Goal: Task Accomplishment & Management: Complete application form

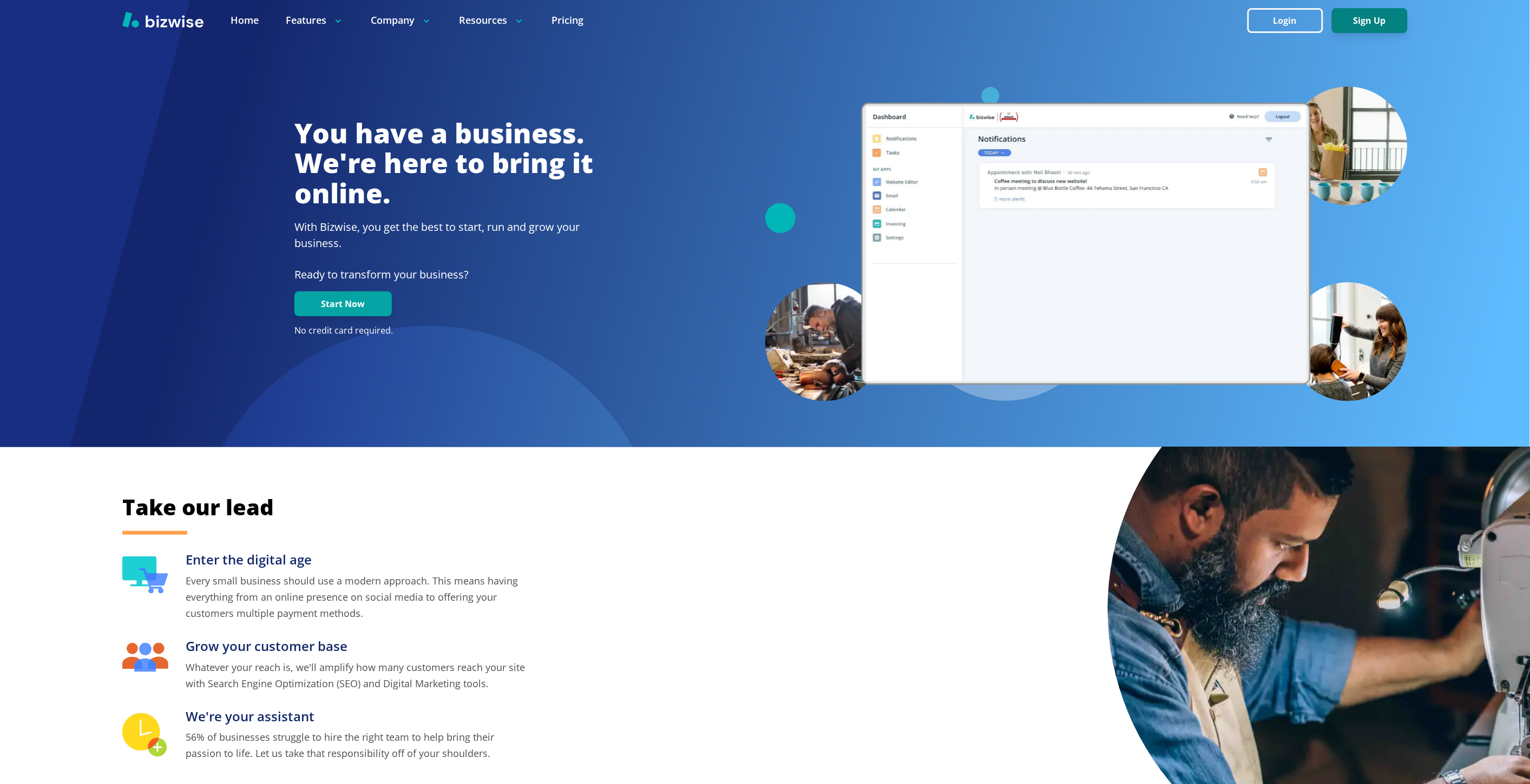
click at [1351, 19] on button "Sign Up" at bounding box center [1370, 21] width 76 height 25
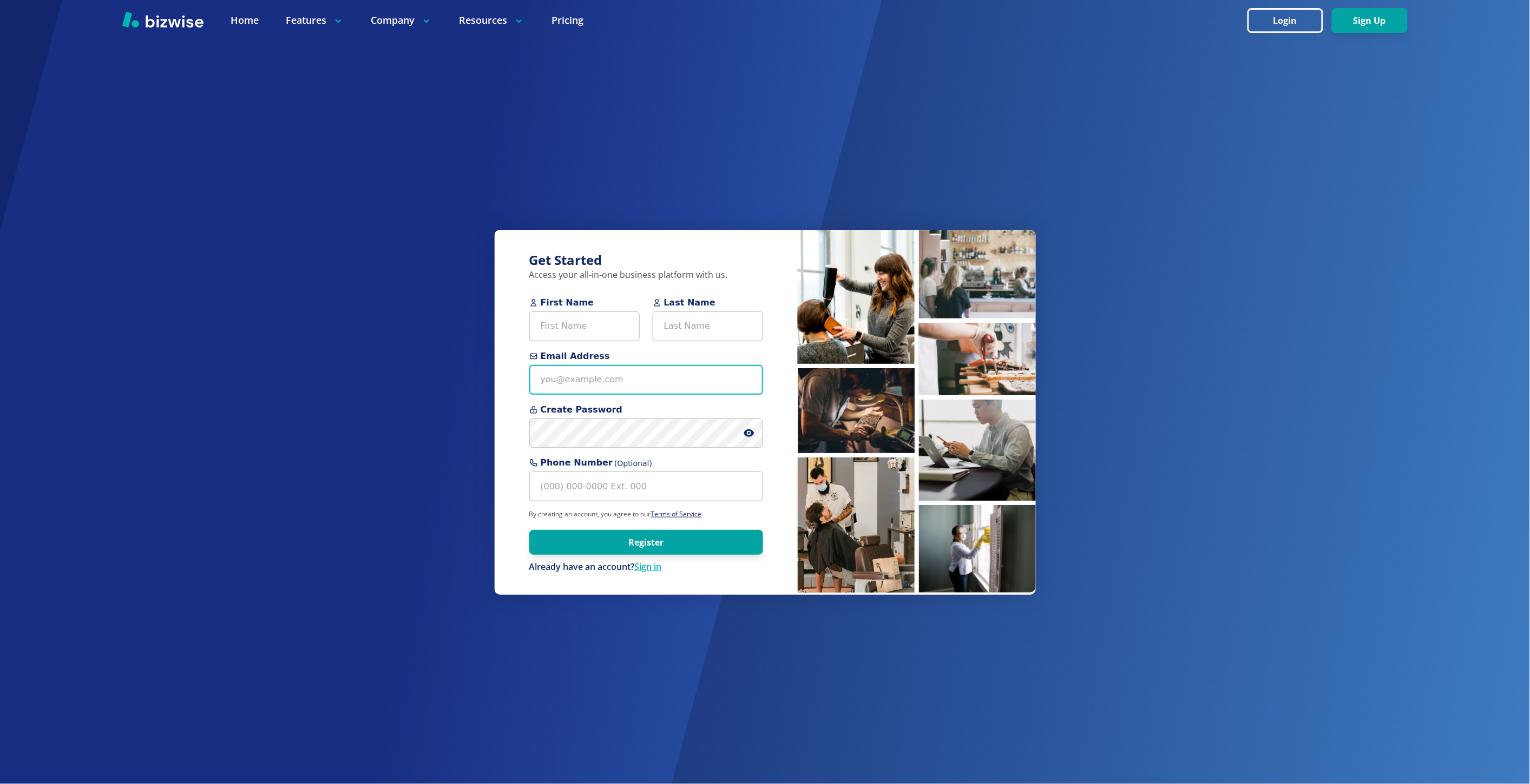
click at [654, 382] on input "Email Address" at bounding box center [646, 380] width 234 height 30
paste input "[EMAIL_ADDRESS][DOMAIN_NAME]"
click at [574, 381] on input "[EMAIL_ADDRESS][DOMAIN_NAME]" at bounding box center [646, 380] width 234 height 30
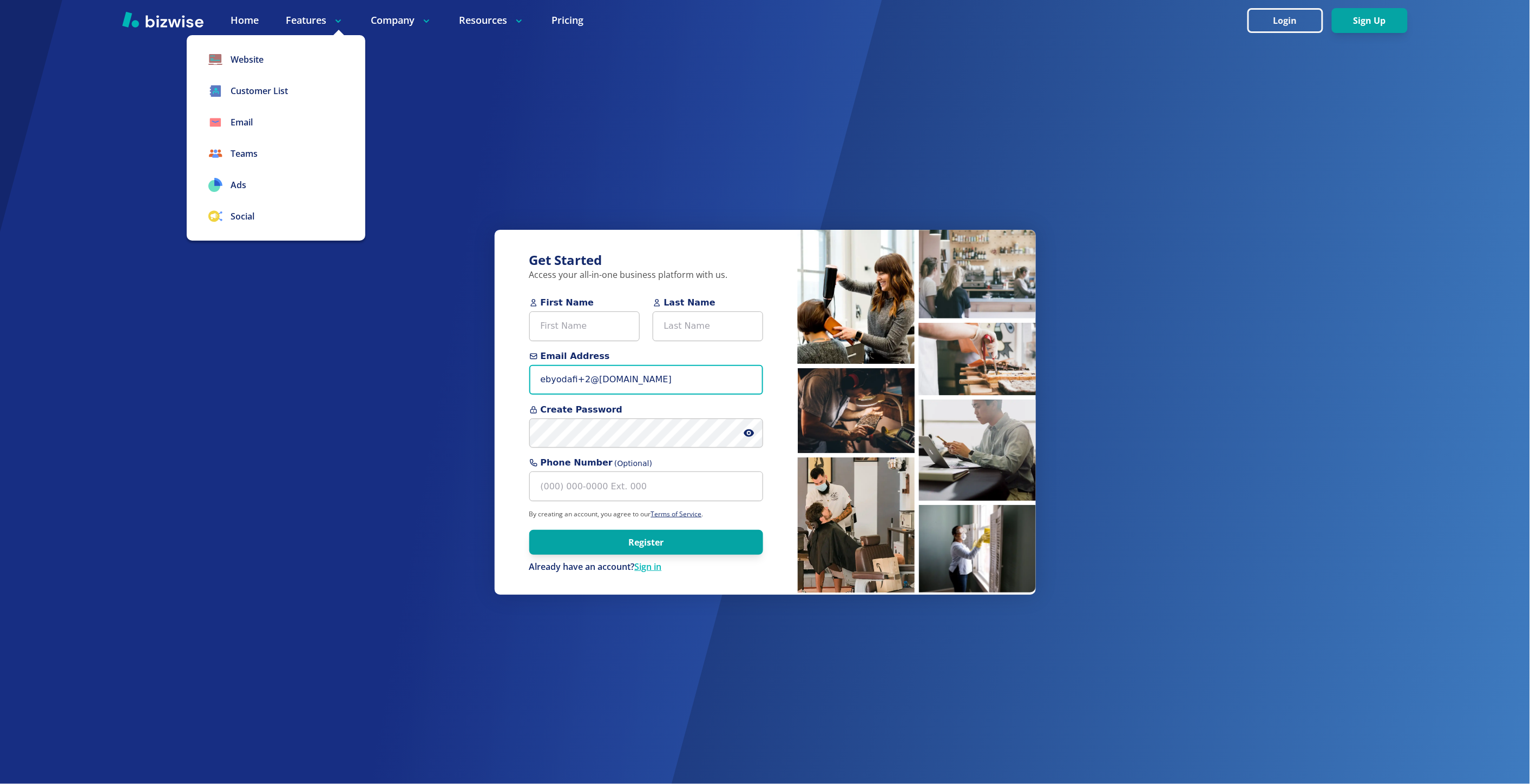
type input "ebyodafi+2@[DOMAIN_NAME]"
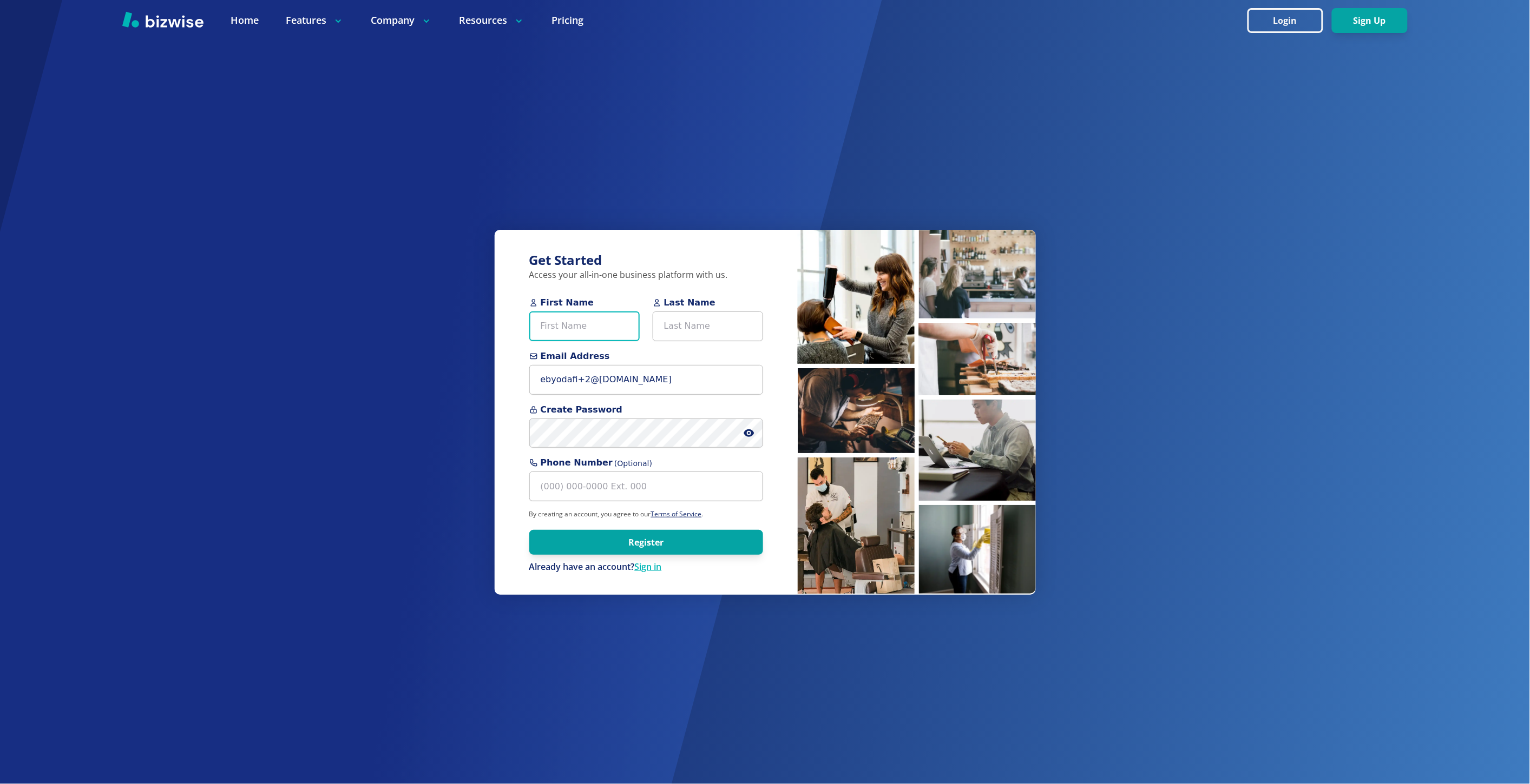
click at [549, 327] on input "First Name" at bounding box center [585, 327] width 111 height 30
paste input "Ebele Sydney ijishakin-[GEOGRAPHIC_DATA]"
click at [614, 326] on input "Ebele Sydney ijishakin-[GEOGRAPHIC_DATA]" at bounding box center [585, 327] width 111 height 30
drag, startPoint x: 614, startPoint y: 326, endPoint x: 596, endPoint y: 329, distance: 18.2
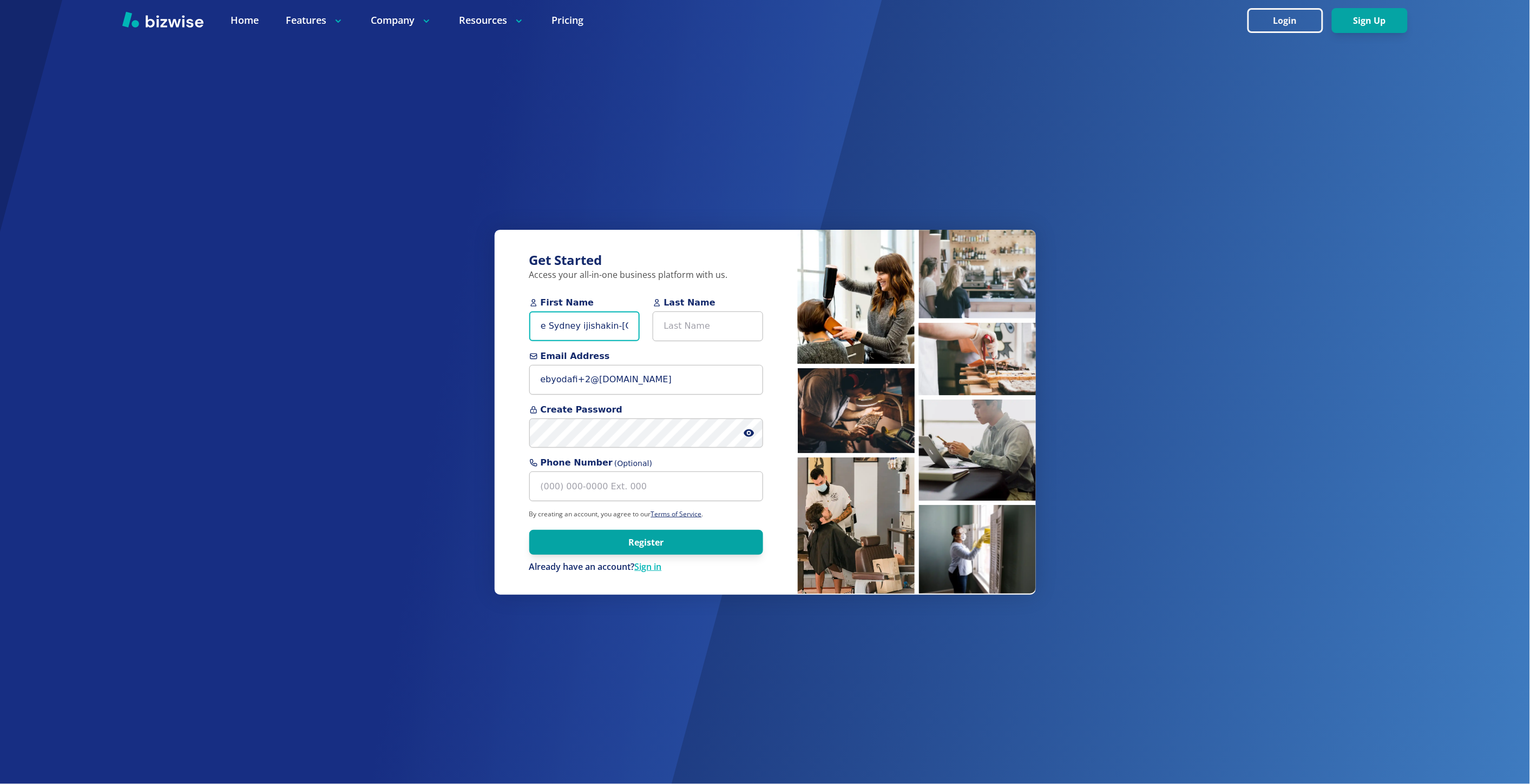
click at [596, 329] on input "Ebele Sydney ijishakin-[GEOGRAPHIC_DATA]" at bounding box center [585, 327] width 111 height 30
type input "Ebele [GEOGRAPHIC_DATA]"
paste input "[PERSON_NAME]"
type input "[PERSON_NAME]"
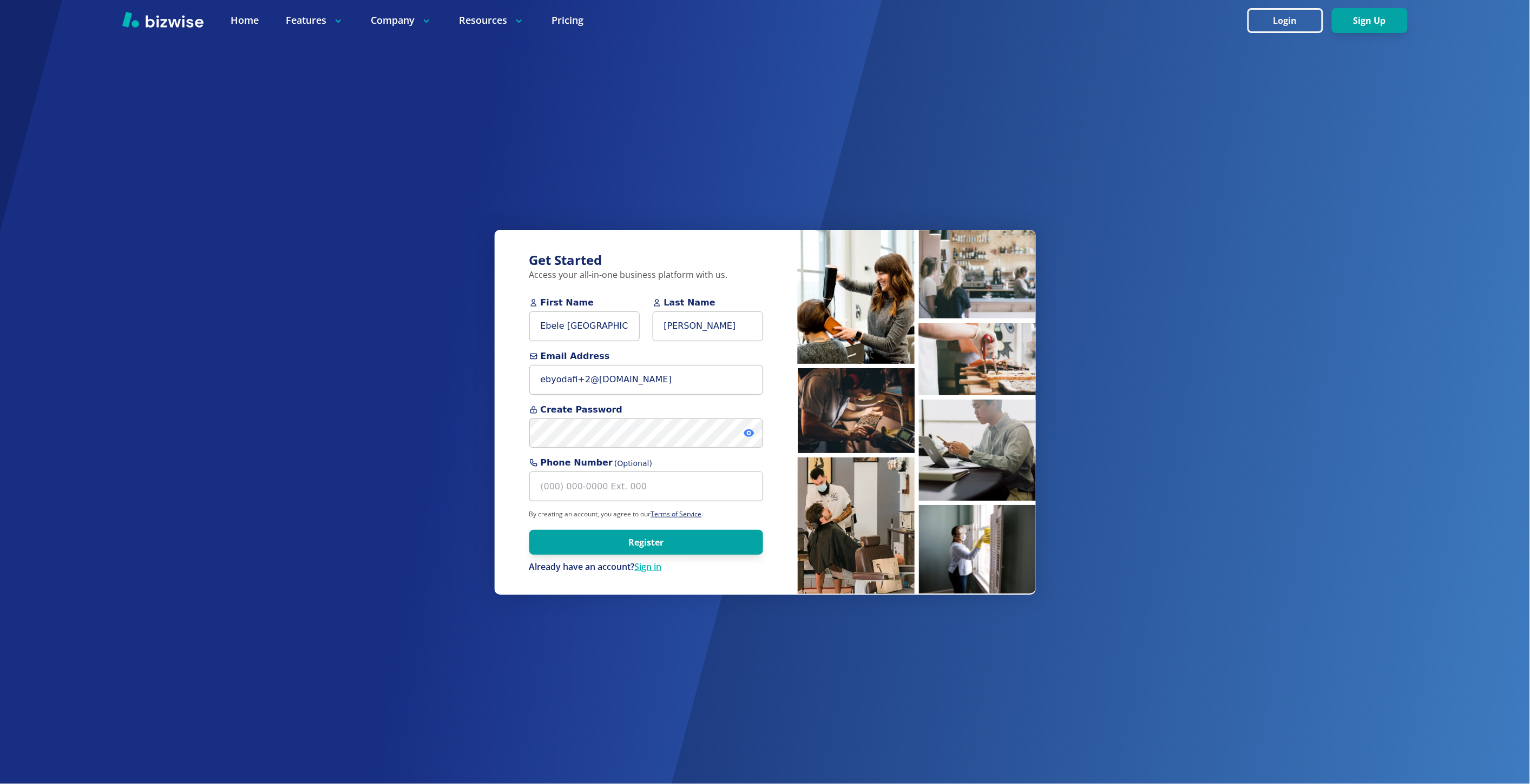
click at [752, 436] on icon at bounding box center [749, 433] width 11 height 11
click at [735, 546] on button "Register" at bounding box center [646, 543] width 234 height 25
